Goal: Information Seeking & Learning: Learn about a topic

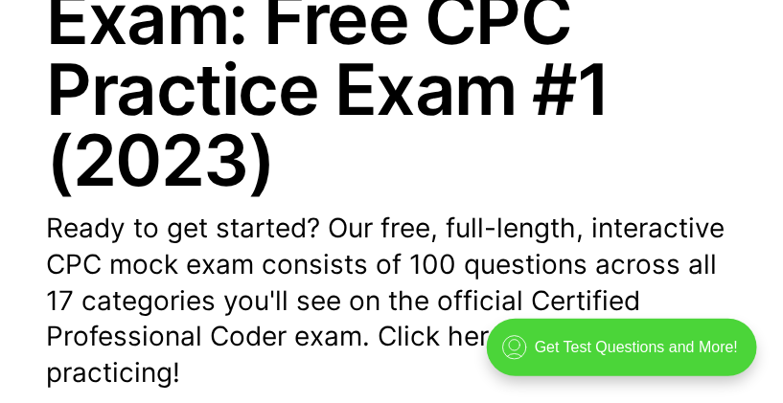
scroll to position [422, 0]
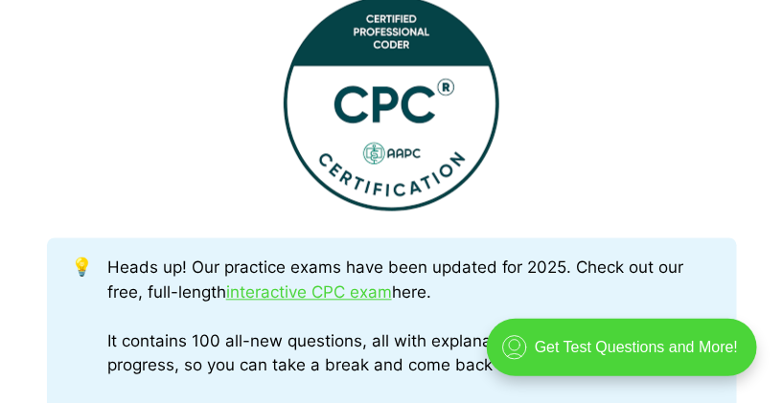
scroll to position [868, 0]
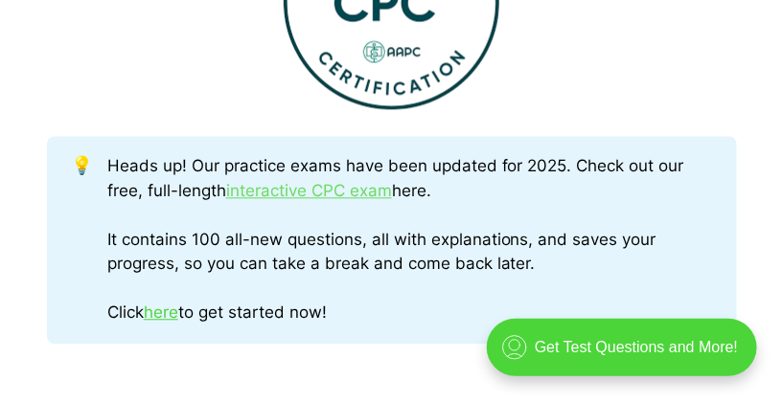
click at [302, 195] on link "interactive CPC exam" at bounding box center [309, 190] width 166 height 19
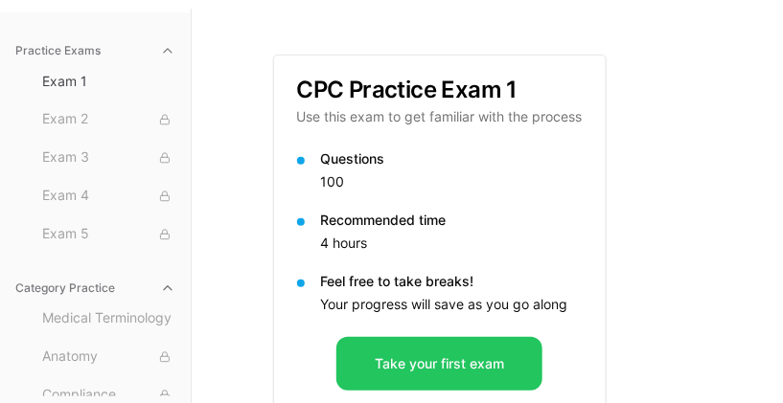
scroll to position [138, 0]
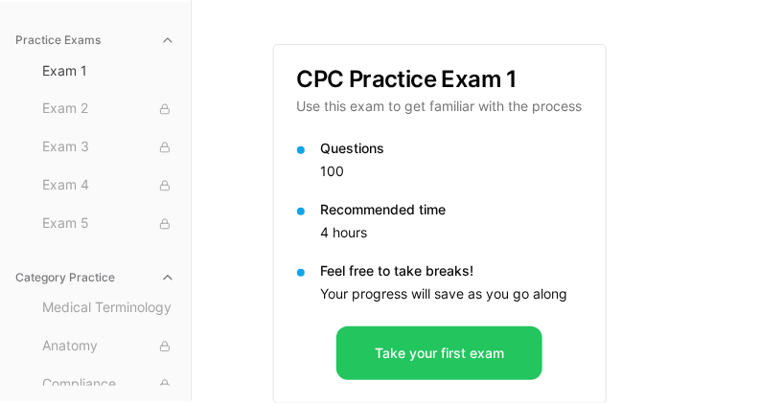
click at [532, 288] on p "Your progress will save as you go along" at bounding box center [452, 294] width 262 height 19
